Goal: Navigation & Orientation: Find specific page/section

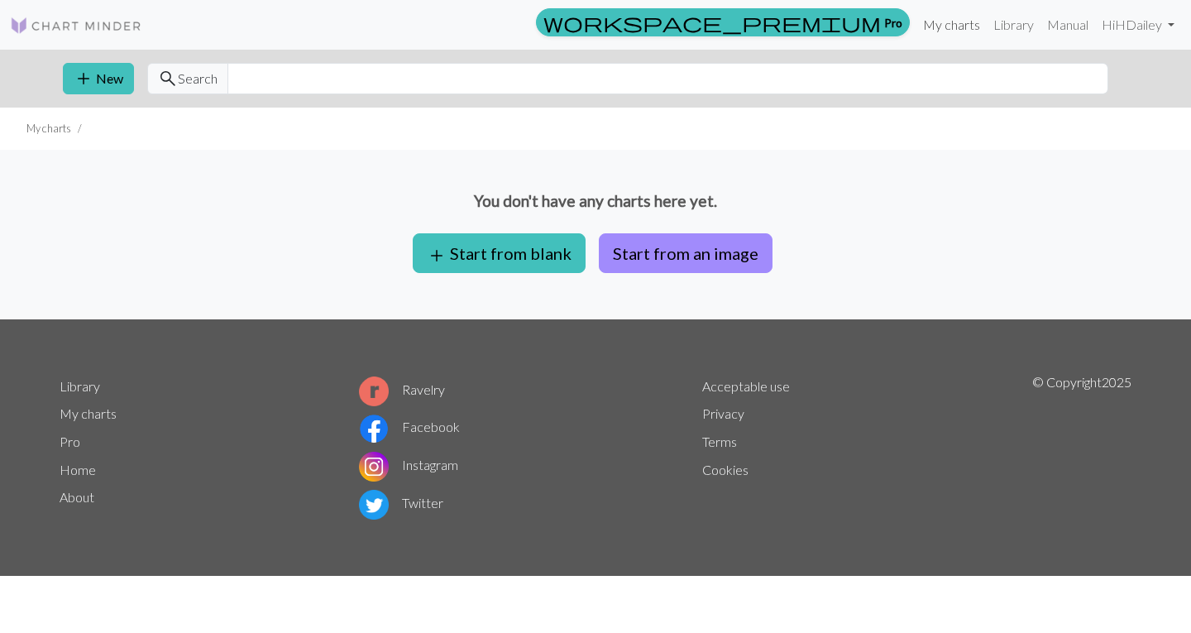
click at [949, 22] on link "My charts" at bounding box center [951, 24] width 70 height 33
click at [947, 22] on link "My charts" at bounding box center [951, 24] width 70 height 33
click at [1151, 21] on link "Hi HDailey" at bounding box center [1138, 24] width 86 height 33
click at [1095, 122] on link "Logout" at bounding box center [1086, 124] width 53 height 33
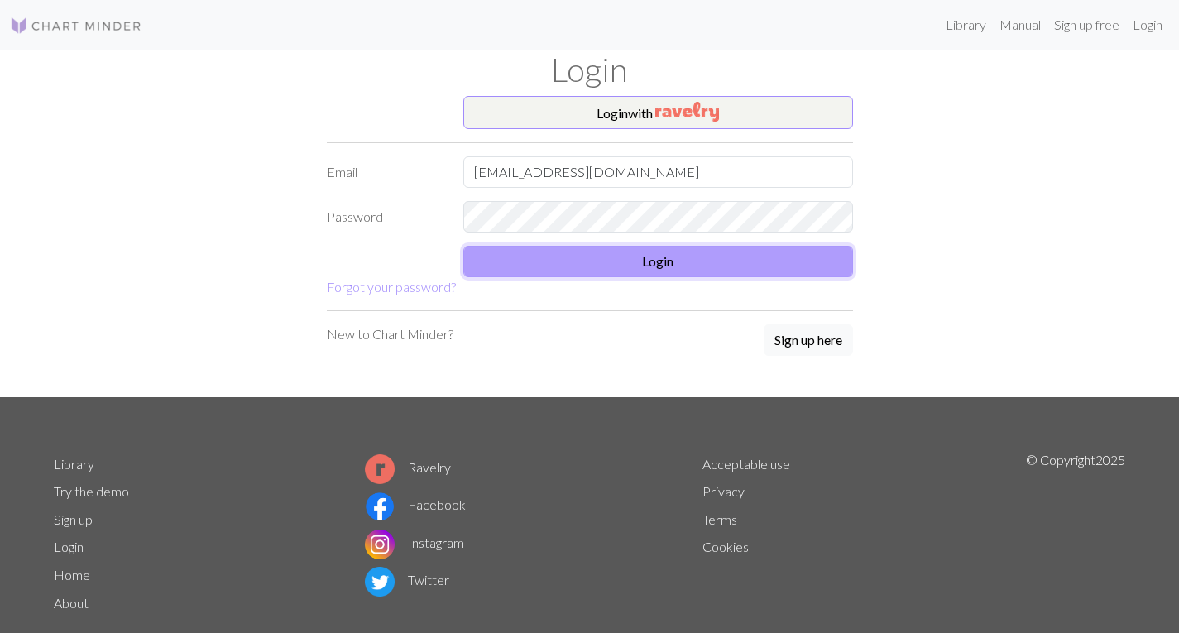
click at [793, 261] on button "Login" at bounding box center [658, 261] width 390 height 31
